Goal: Task Accomplishment & Management: Complete application form

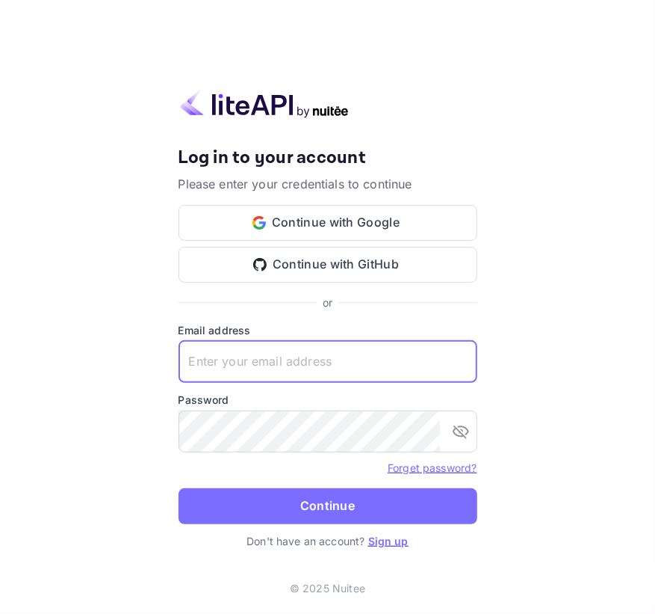
click at [223, 364] on input "text" at bounding box center [328, 362] width 299 height 42
paste input "[EMAIL_ADDRESS][DOMAIN_NAME]"
type input "[EMAIL_ADDRESS][DOMAIN_NAME]"
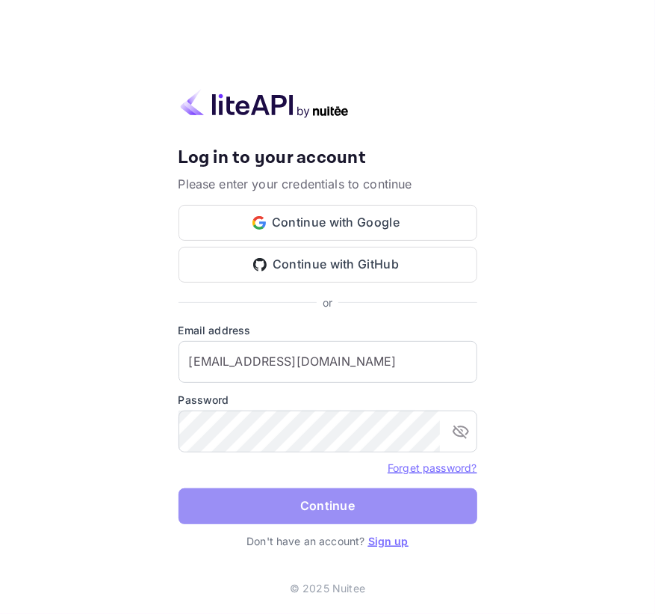
click at [242, 496] on button "Continue" at bounding box center [328, 506] width 299 height 36
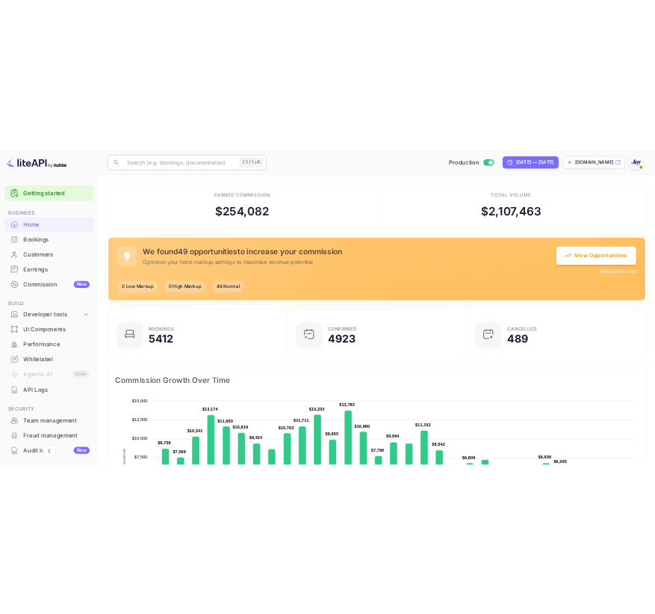
scroll to position [11, 10]
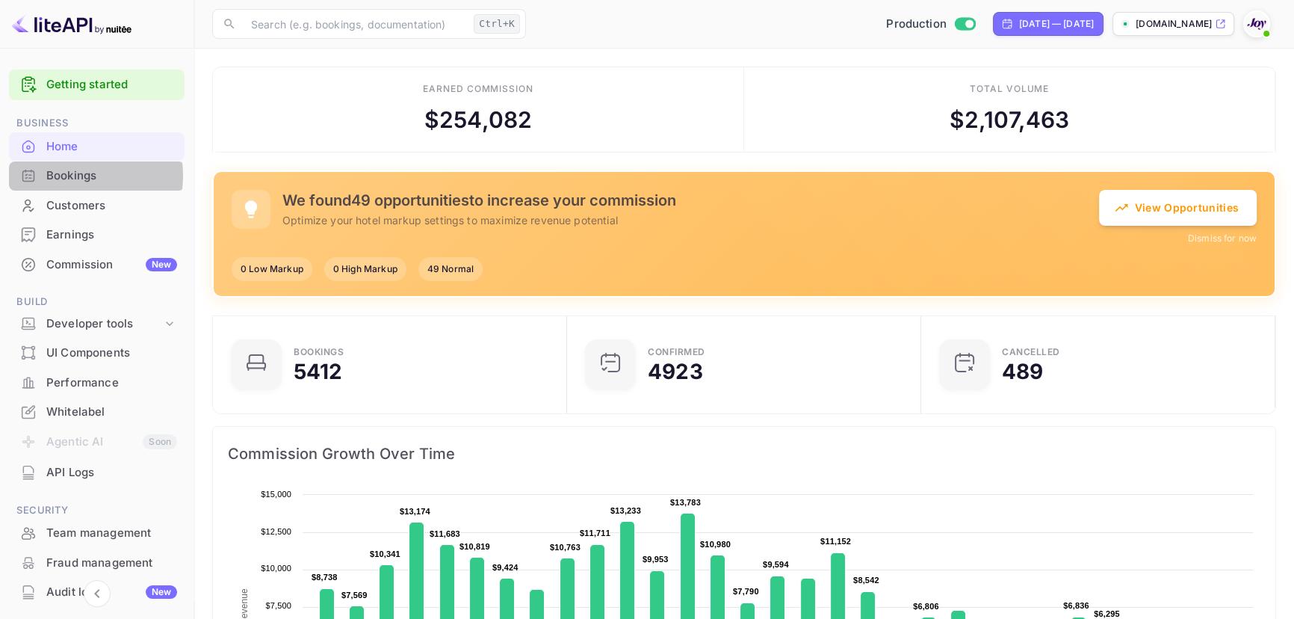
click at [73, 176] on div "Bookings" at bounding box center [111, 175] width 131 height 17
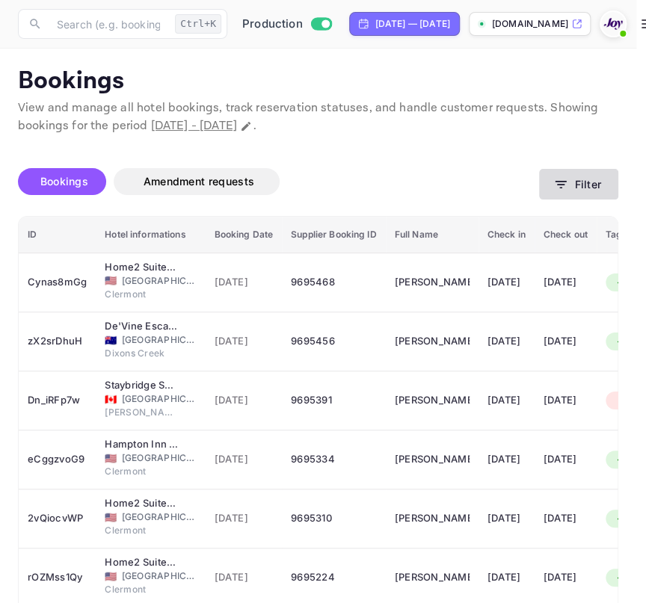
click at [556, 194] on button "Filter" at bounding box center [578, 184] width 79 height 31
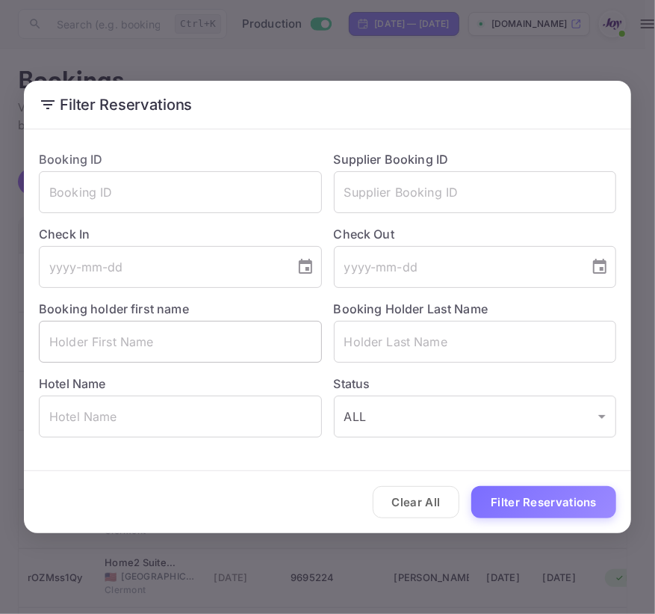
click at [110, 330] on input "text" at bounding box center [180, 342] width 283 height 42
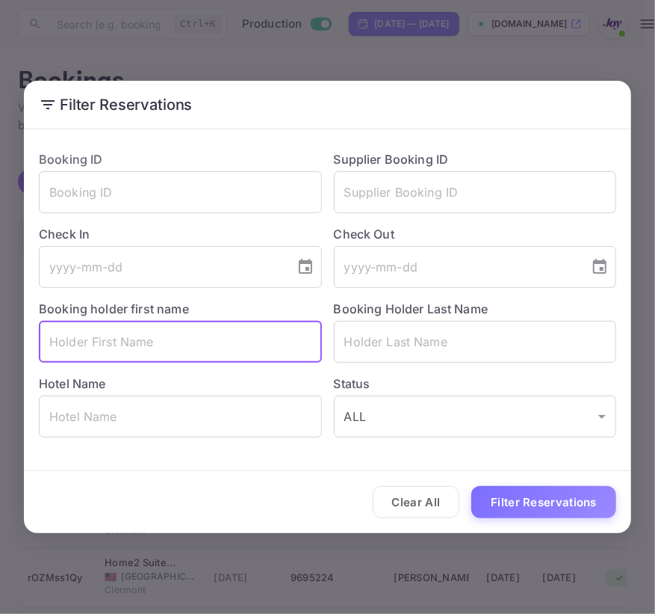
click at [447, 41] on div "Filter Reservations Booking ID ​ Supplier Booking ID ​ Check In ​ Check Out ​ B…" at bounding box center [327, 307] width 655 height 614
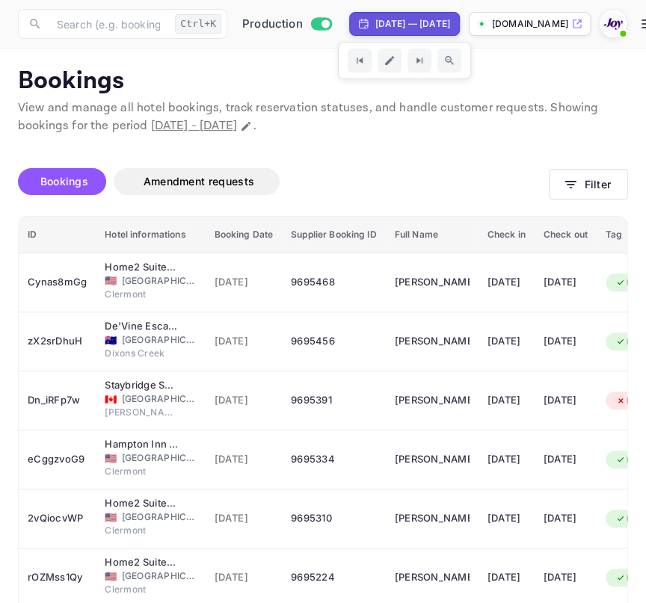
click at [433, 18] on div "[DATE] — [DATE]" at bounding box center [412, 23] width 75 height 13
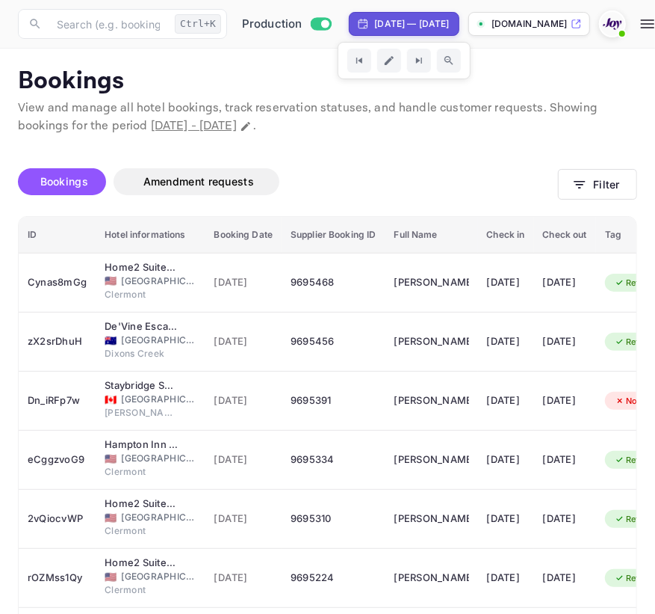
select select "7"
select select "2025"
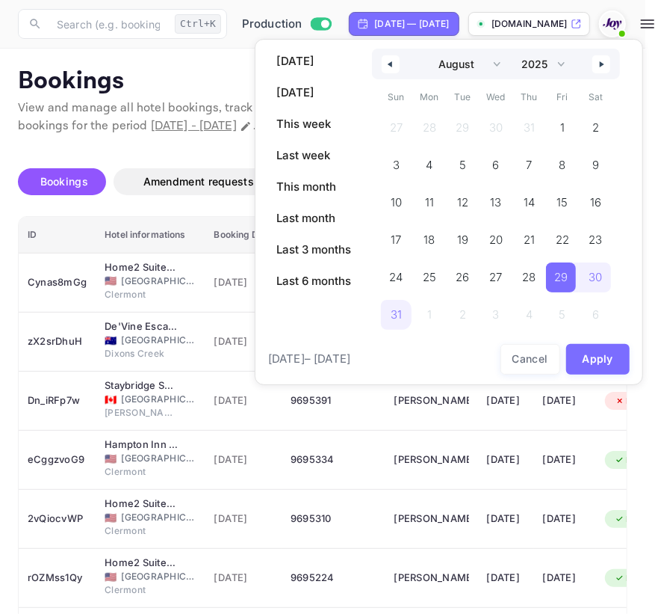
click at [394, 64] on button "button" at bounding box center [391, 64] width 18 height 18
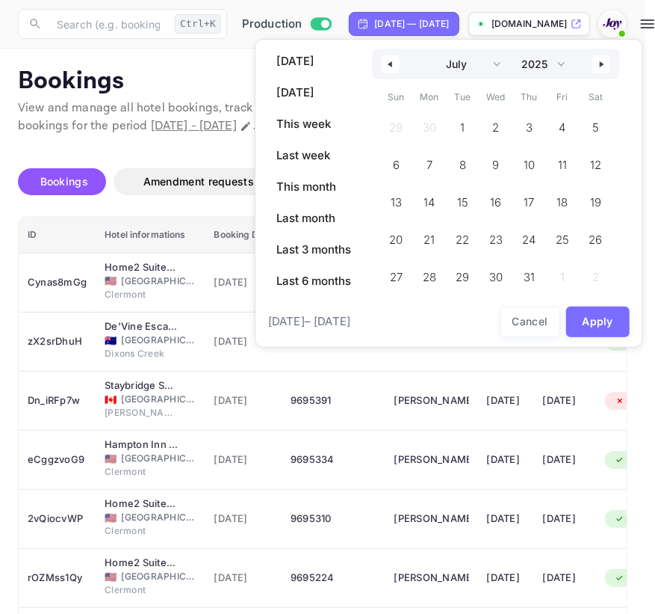
click at [394, 64] on button "button" at bounding box center [391, 64] width 18 height 18
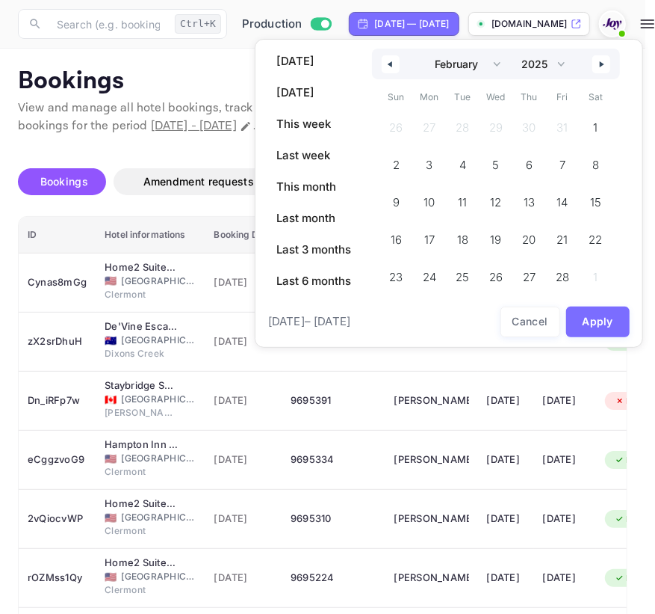
click at [394, 64] on button "button" at bounding box center [391, 64] width 18 height 18
click at [503, 123] on span "1" at bounding box center [497, 128] width 34 height 30
click at [604, 62] on icon "button" at bounding box center [603, 64] width 7 height 6
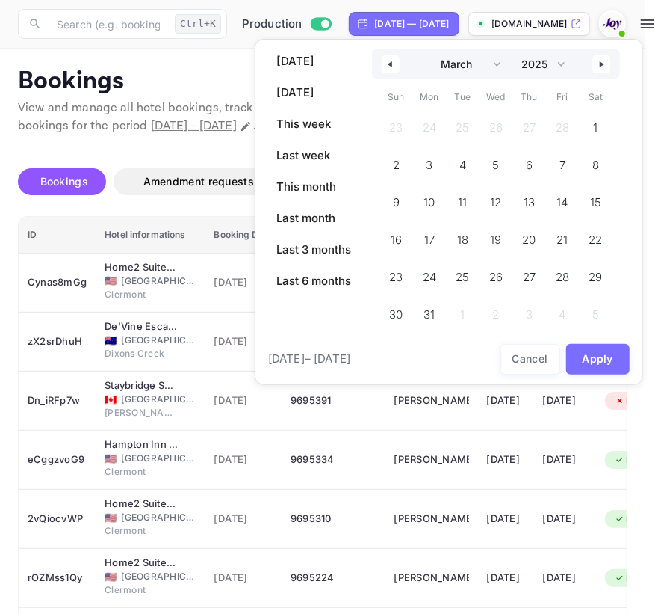
click at [604, 62] on icon "button" at bounding box center [603, 64] width 7 height 6
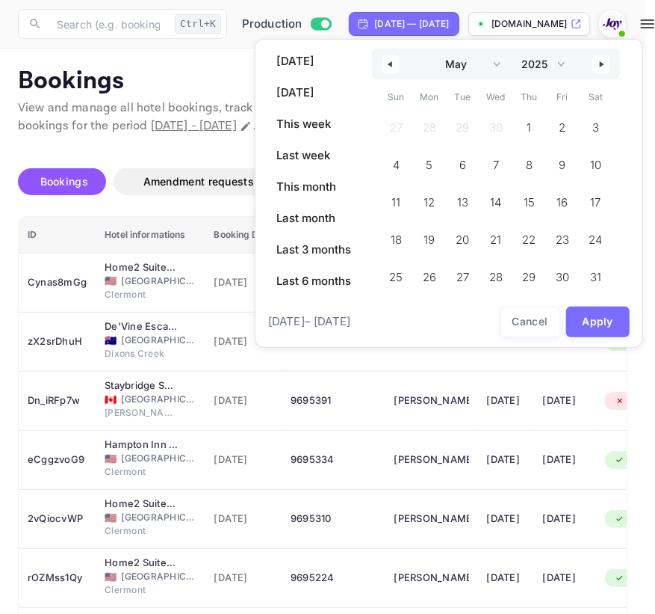
click at [604, 62] on icon "button" at bounding box center [603, 64] width 7 height 6
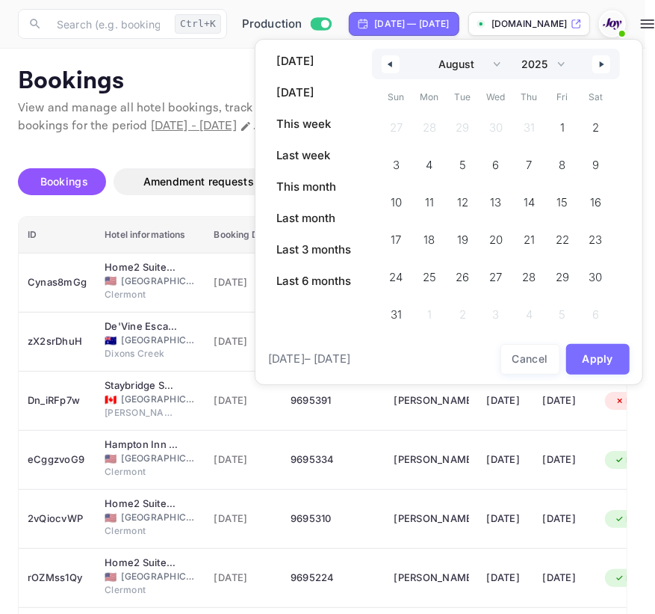
click at [604, 62] on icon "button" at bounding box center [603, 64] width 7 height 6
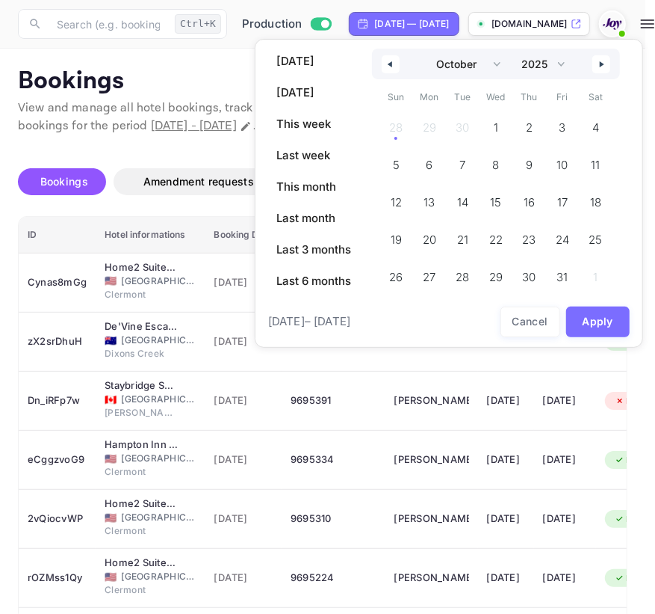
click at [604, 62] on icon "button" at bounding box center [603, 64] width 7 height 6
select select "0"
select select "2026"
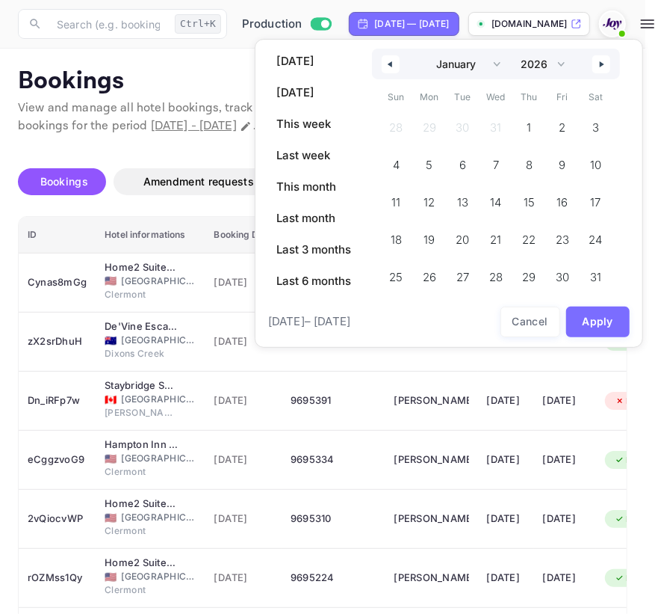
click at [604, 62] on icon "button" at bounding box center [603, 64] width 7 height 6
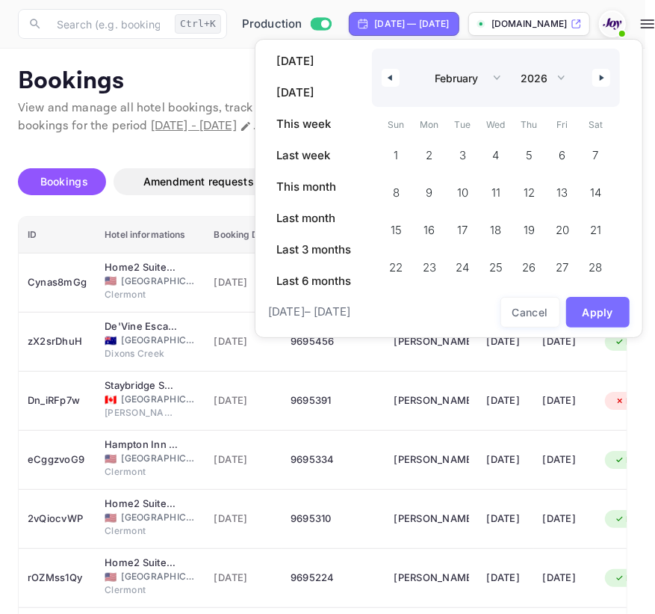
click at [604, 62] on div "January February March April May June July August September October November [D…" at bounding box center [496, 78] width 248 height 58
click at [603, 72] on button "button" at bounding box center [602, 78] width 18 height 18
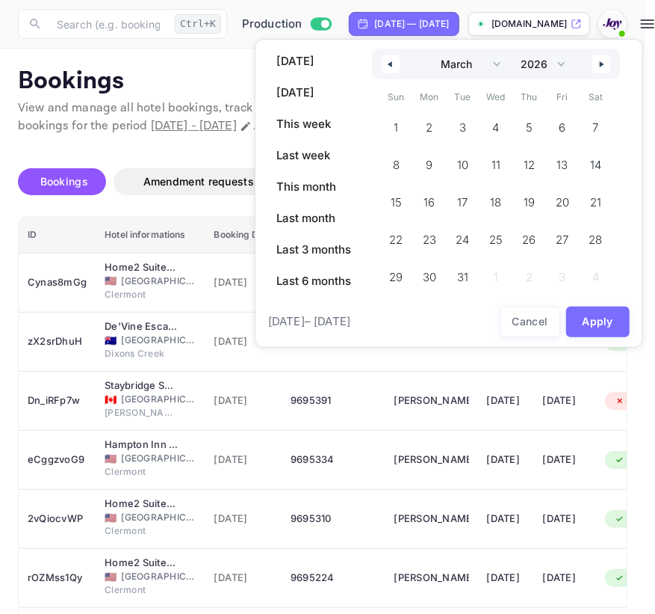
click at [603, 72] on button "button" at bounding box center [602, 64] width 18 height 18
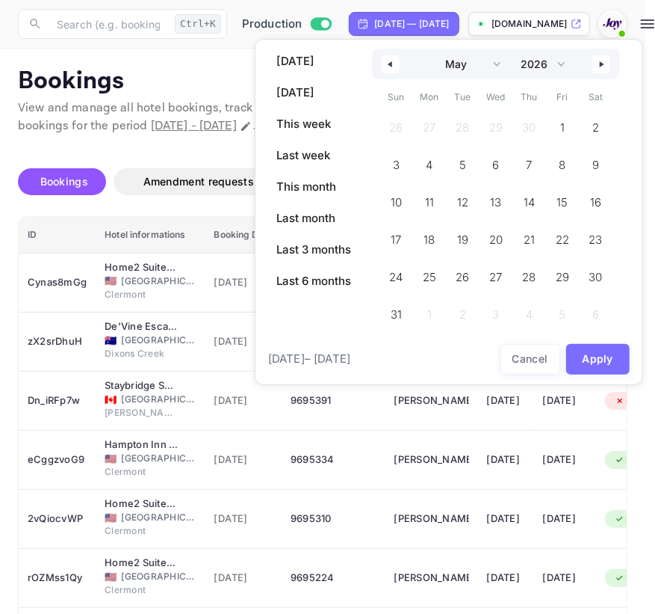
click at [603, 72] on button "button" at bounding box center [602, 64] width 18 height 18
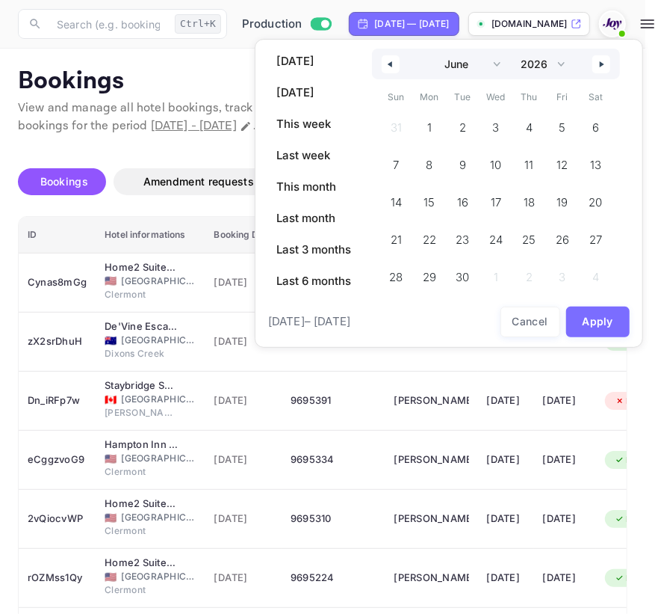
click at [603, 72] on button "button" at bounding box center [602, 64] width 18 height 18
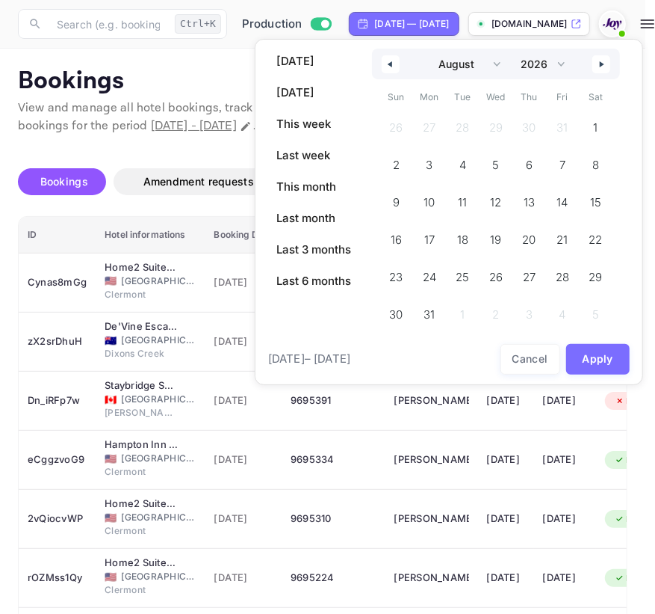
click at [603, 72] on button "button" at bounding box center [602, 64] width 18 height 18
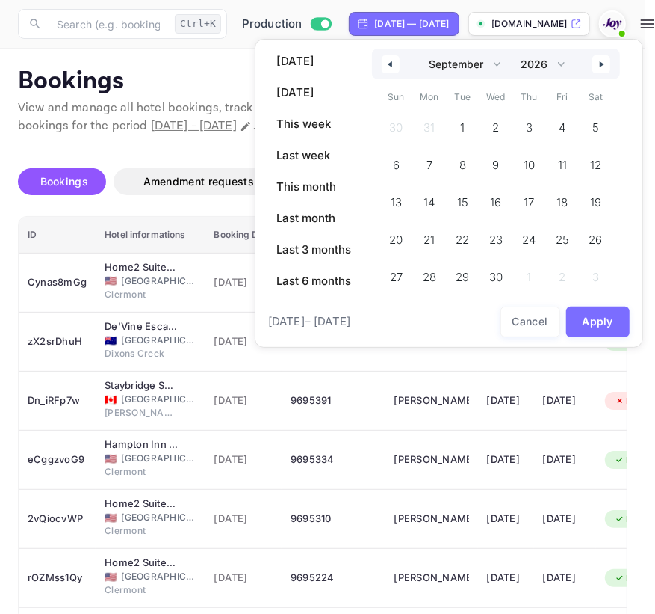
click at [603, 72] on button "button" at bounding box center [602, 64] width 18 height 18
click at [531, 277] on span "31" at bounding box center [527, 277] width 11 height 27
select select "0"
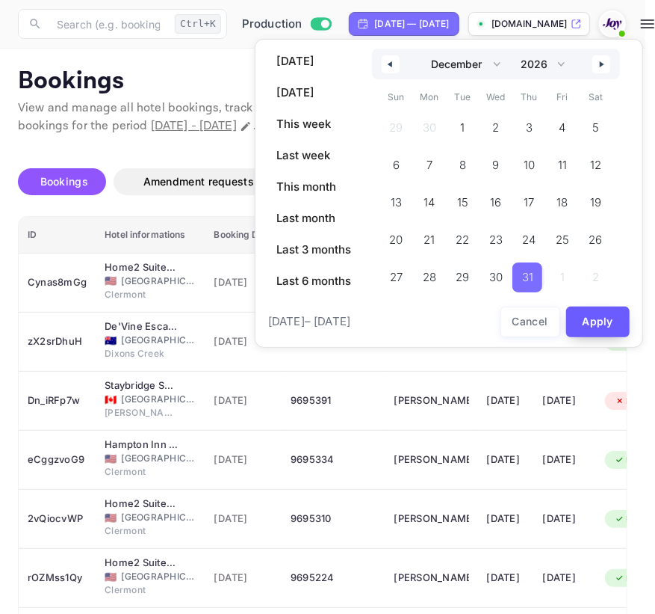
select select "2025"
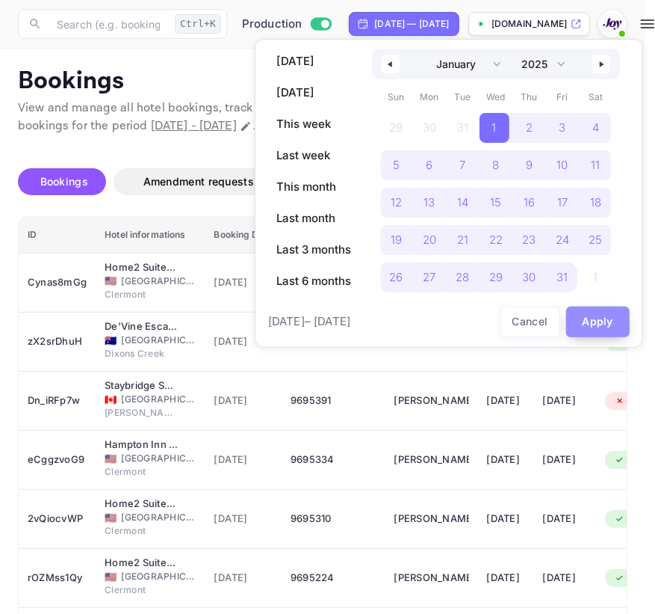
click at [595, 318] on button "Apply" at bounding box center [599, 321] width 64 height 31
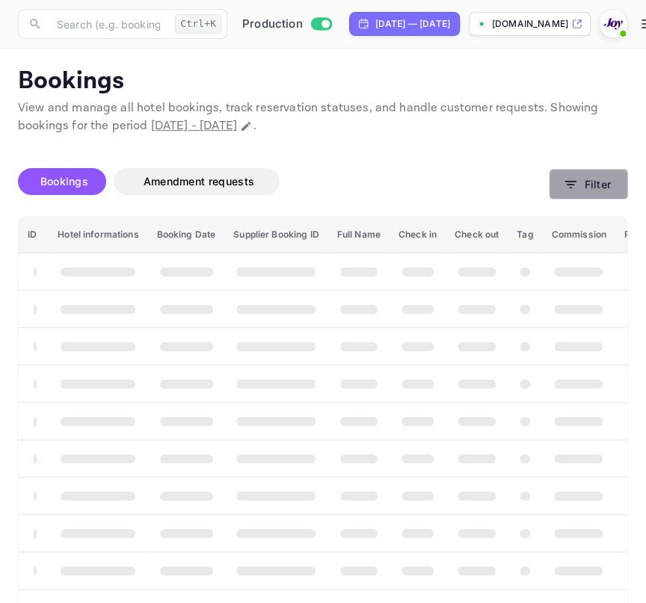
click at [572, 187] on icon "button" at bounding box center [570, 184] width 15 height 15
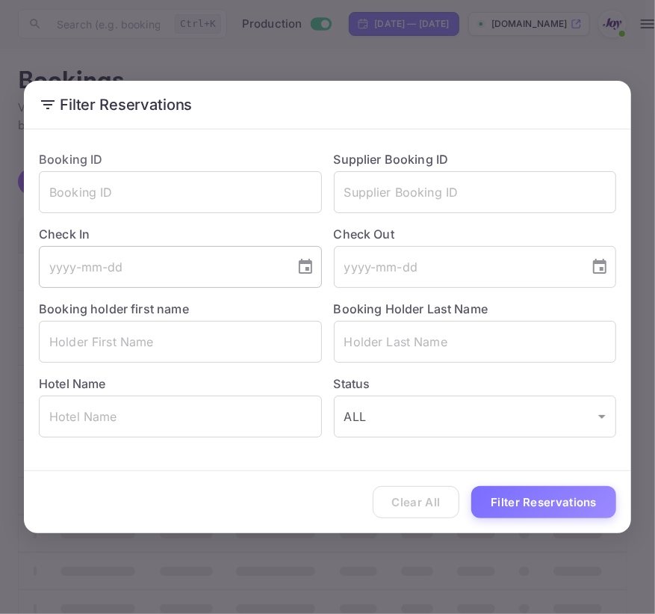
click at [77, 274] on input "tel" at bounding box center [162, 267] width 246 height 42
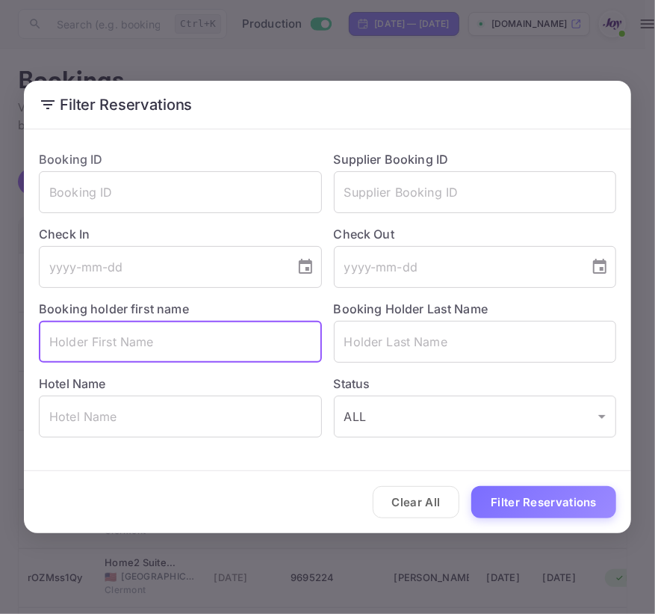
click at [72, 348] on input "text" at bounding box center [180, 342] width 283 height 42
paste input "[PERSON_NAME]"
type input "[PERSON_NAME]"
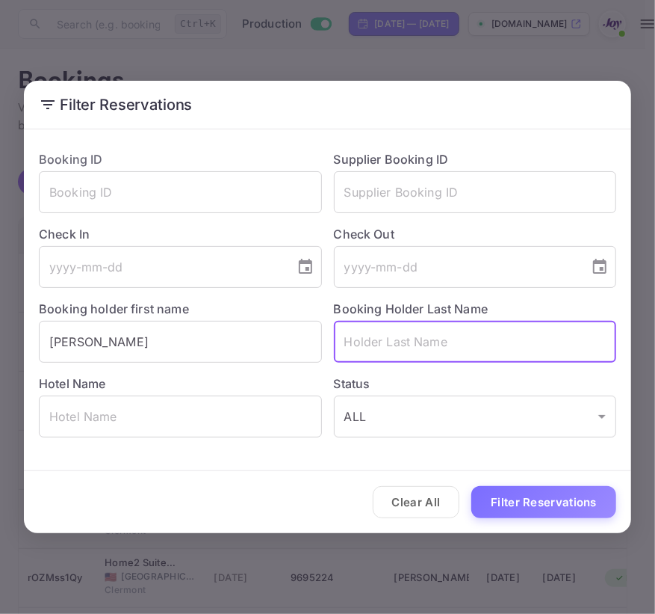
drag, startPoint x: 374, startPoint y: 340, endPoint x: 351, endPoint y: 342, distance: 24.0
click at [375, 340] on input "text" at bounding box center [475, 342] width 283 height 42
paste input "[PERSON_NAME]"
type input "[PERSON_NAME]"
click at [231, 345] on input "[PERSON_NAME]" at bounding box center [180, 342] width 283 height 42
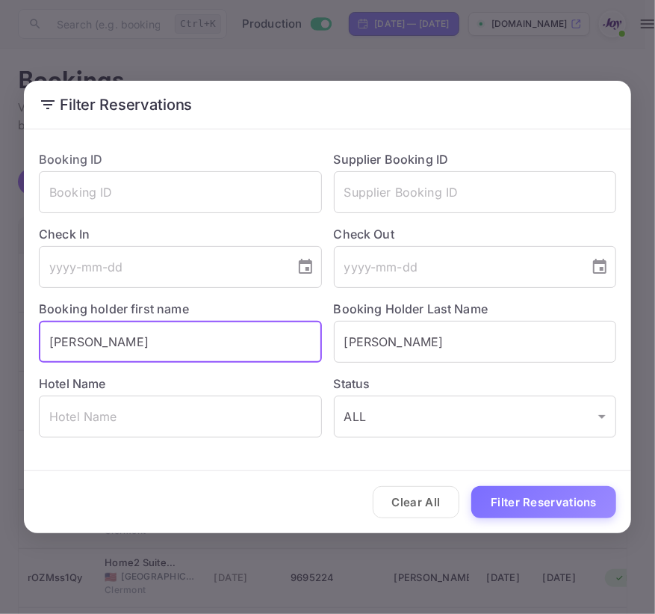
click at [472, 486] on button "Filter Reservations" at bounding box center [544, 502] width 145 height 32
type input "L"
type input "Luba"
click at [472, 486] on button "Filter Reservations" at bounding box center [544, 502] width 145 height 32
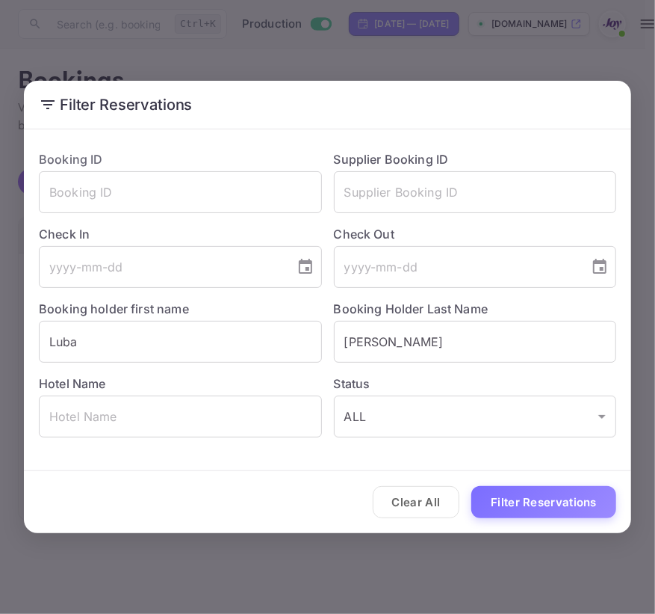
drag, startPoint x: 153, startPoint y: 341, endPoint x: -232, endPoint y: 331, distance: 385.0
click at [0, 331] on html "Now you can check your travel website directly from the link. Check your websit…" at bounding box center [327, 307] width 655 height 614
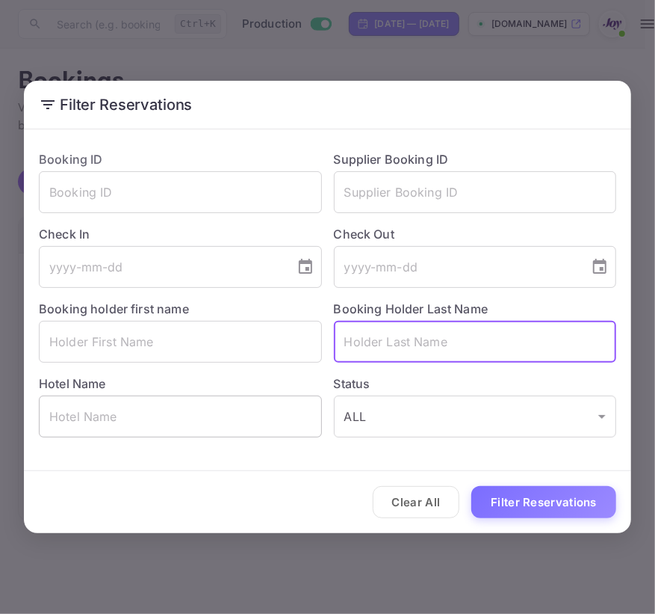
click at [186, 418] on input "text" at bounding box center [180, 416] width 283 height 42
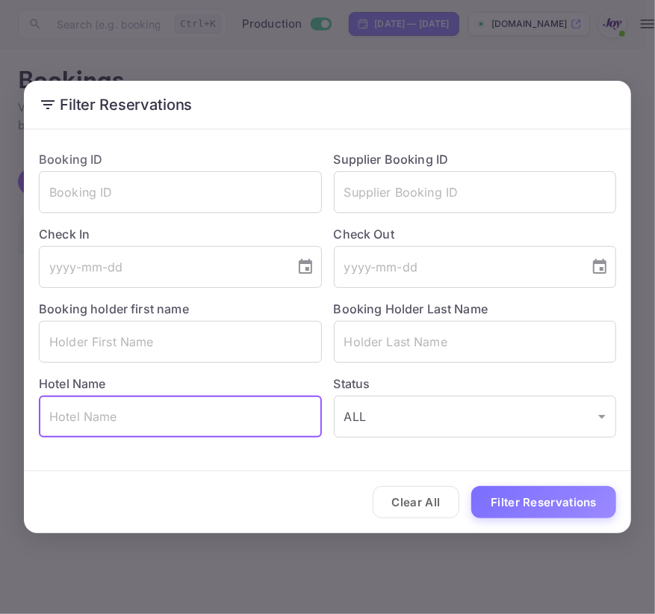
paste input "Hampton inn"
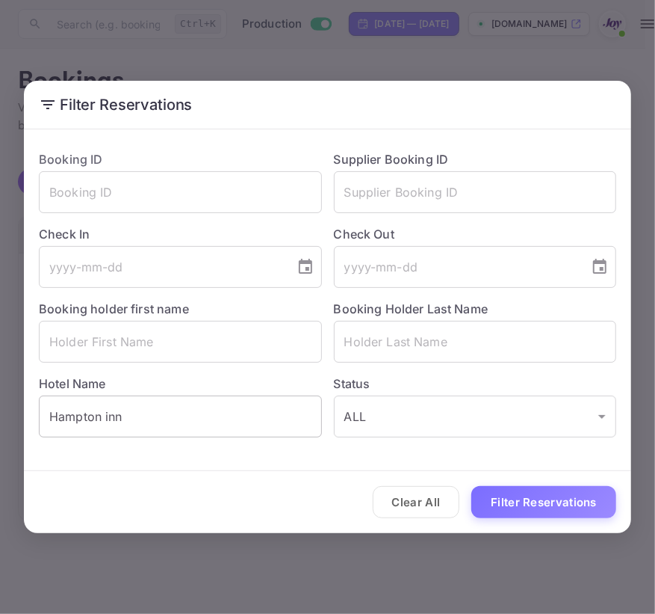
click at [159, 416] on input "Hampton inn" at bounding box center [180, 416] width 283 height 42
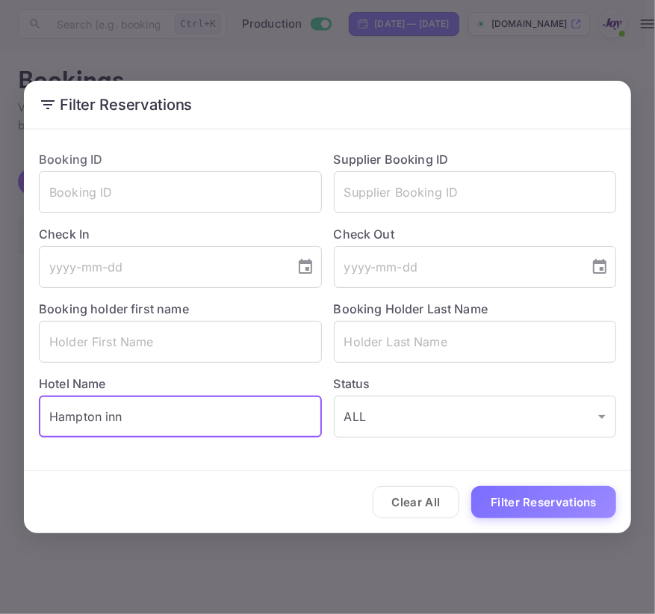
paste input "[STREET_ADDRESS]"
type input "[GEOGRAPHIC_DATA] [STREET_ADDRESS]"
click at [142, 407] on input "text" at bounding box center [180, 416] width 283 height 42
paste input "[GEOGRAPHIC_DATA] [GEOGRAPHIC_DATA]"
type input "[GEOGRAPHIC_DATA] [GEOGRAPHIC_DATA]"
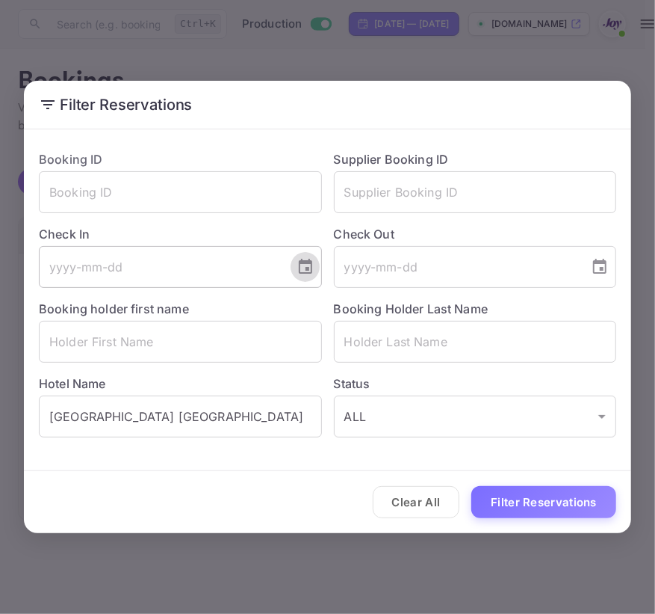
click at [307, 265] on icon "Choose date" at bounding box center [306, 267] width 18 height 18
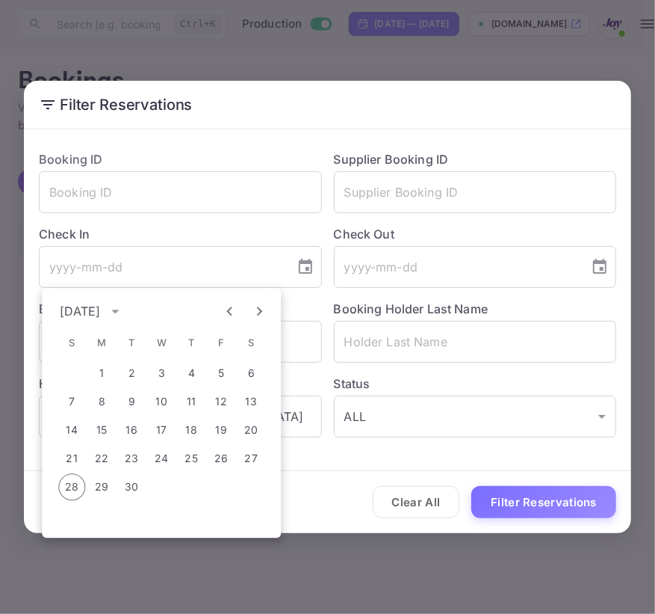
click at [250, 309] on icon "Next month" at bounding box center [259, 311] width 18 height 18
click at [81, 432] on button "12" at bounding box center [71, 429] width 27 height 27
type input "[DATE]"
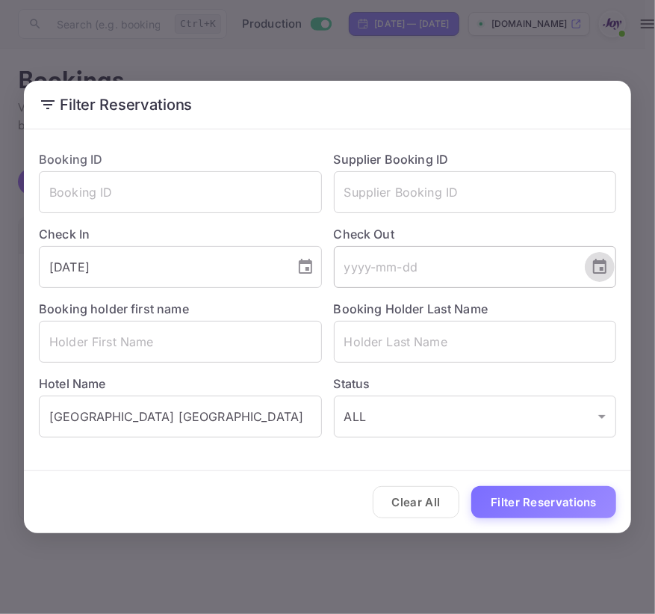
click at [593, 265] on icon "Choose date" at bounding box center [600, 267] width 18 height 18
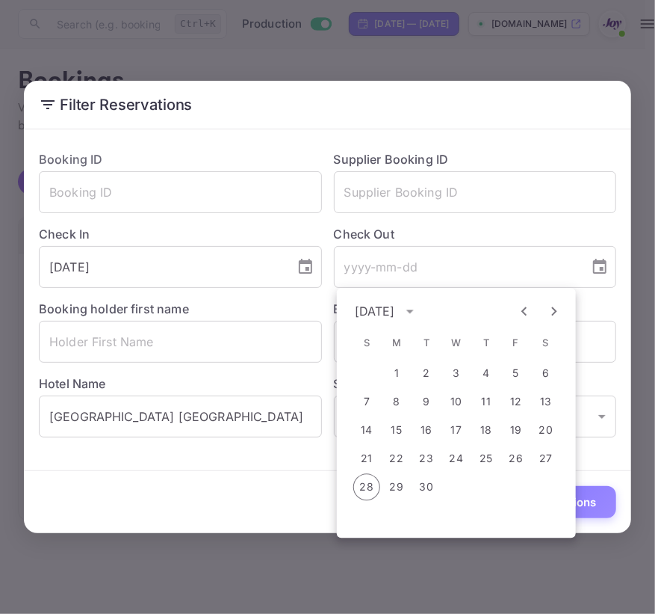
click at [550, 304] on icon "Next month" at bounding box center [555, 311] width 18 height 18
click at [404, 433] on button "13" at bounding box center [396, 429] width 27 height 27
type input "[DATE]"
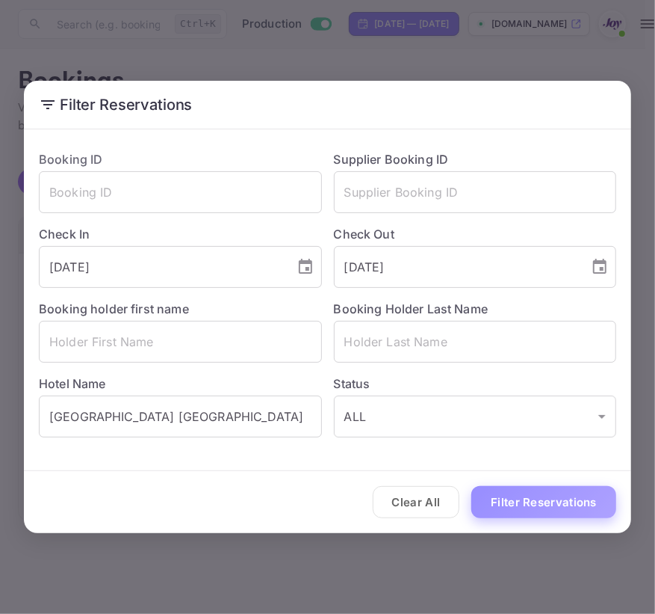
click at [494, 490] on button "Filter Reservations" at bounding box center [544, 502] width 145 height 32
click at [377, 168] on div "Supplier Booking ID ​" at bounding box center [469, 175] width 295 height 75
click at [388, 192] on input "text" at bounding box center [475, 192] width 283 height 42
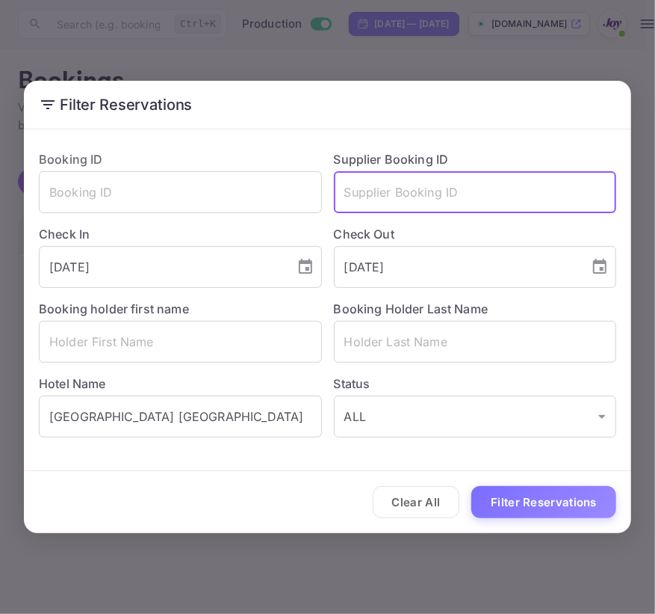
paste input "94550674"
type input "94550674"
click at [247, 407] on input "[GEOGRAPHIC_DATA] [GEOGRAPHIC_DATA]" at bounding box center [180, 416] width 283 height 42
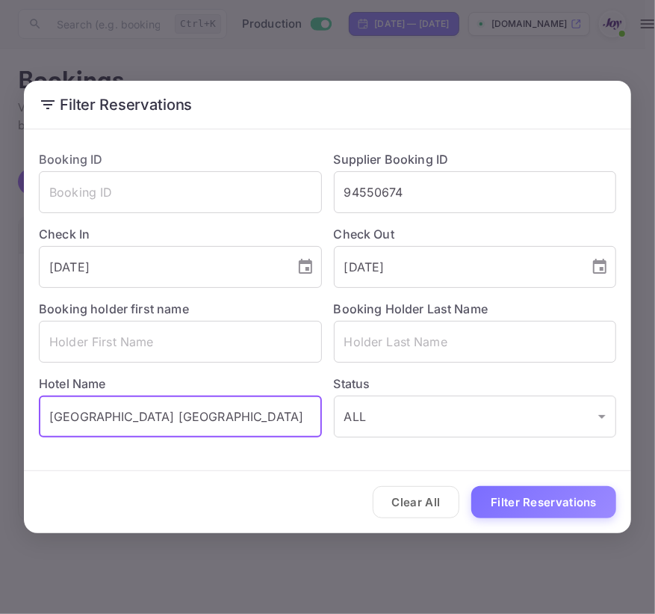
click at [247, 407] on input "[GEOGRAPHIC_DATA] [GEOGRAPHIC_DATA]" at bounding box center [180, 416] width 283 height 42
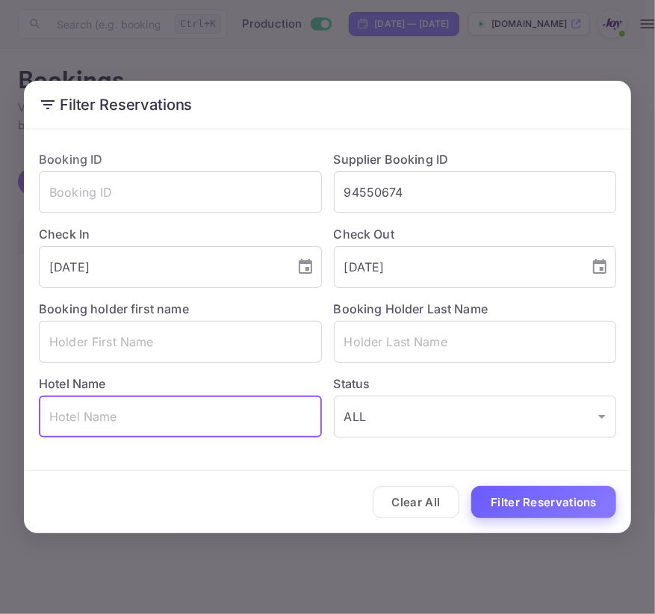
click at [575, 492] on button "Filter Reservations" at bounding box center [544, 502] width 145 height 32
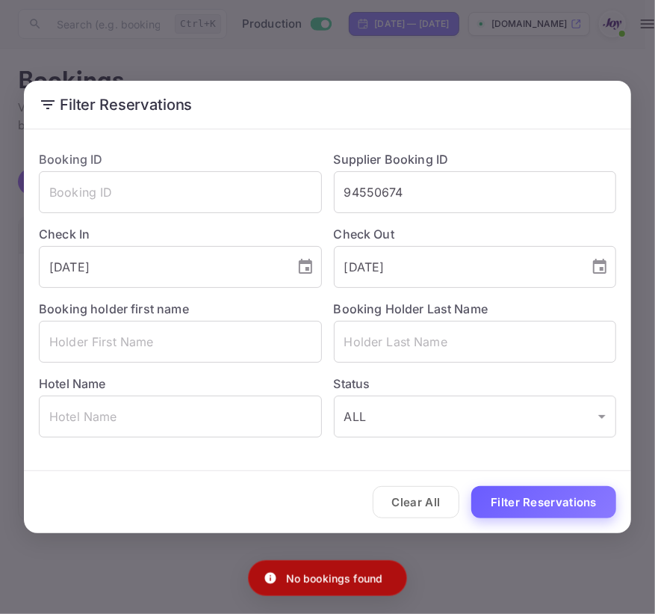
click at [575, 492] on button "Filter Reservations" at bounding box center [544, 502] width 145 height 32
